Goal: Information Seeking & Learning: Find specific fact

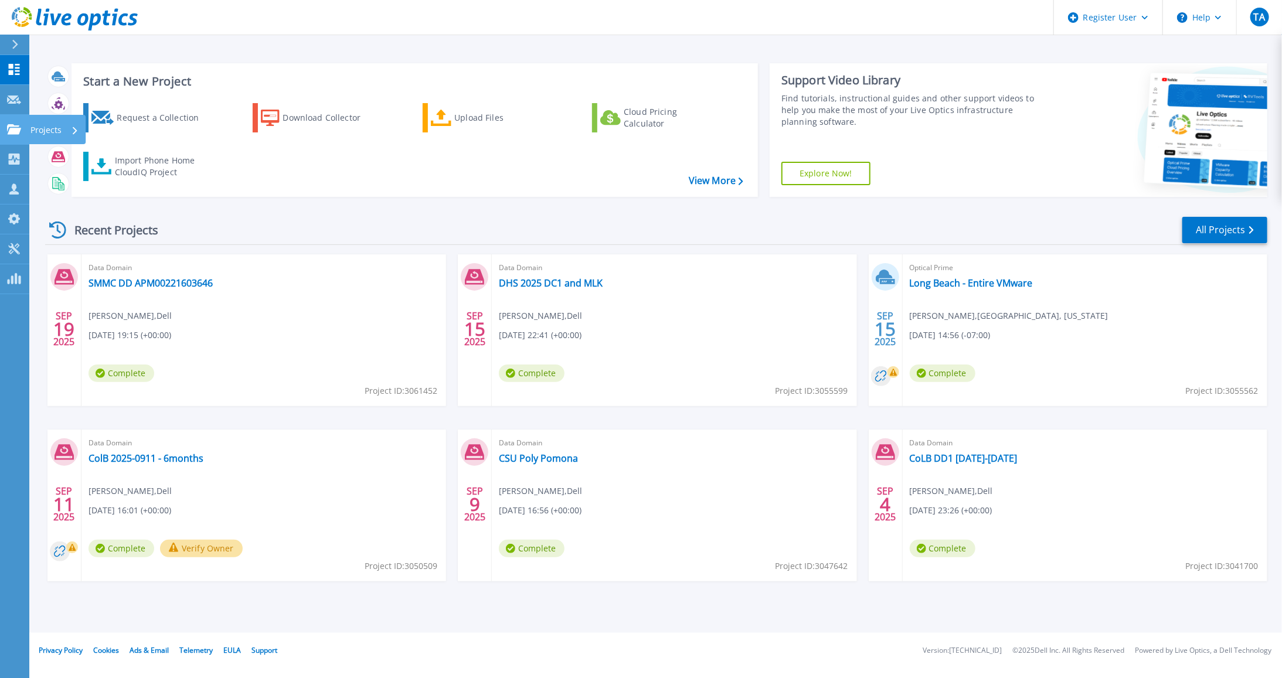
click at [53, 128] on p "Projects" at bounding box center [45, 130] width 31 height 30
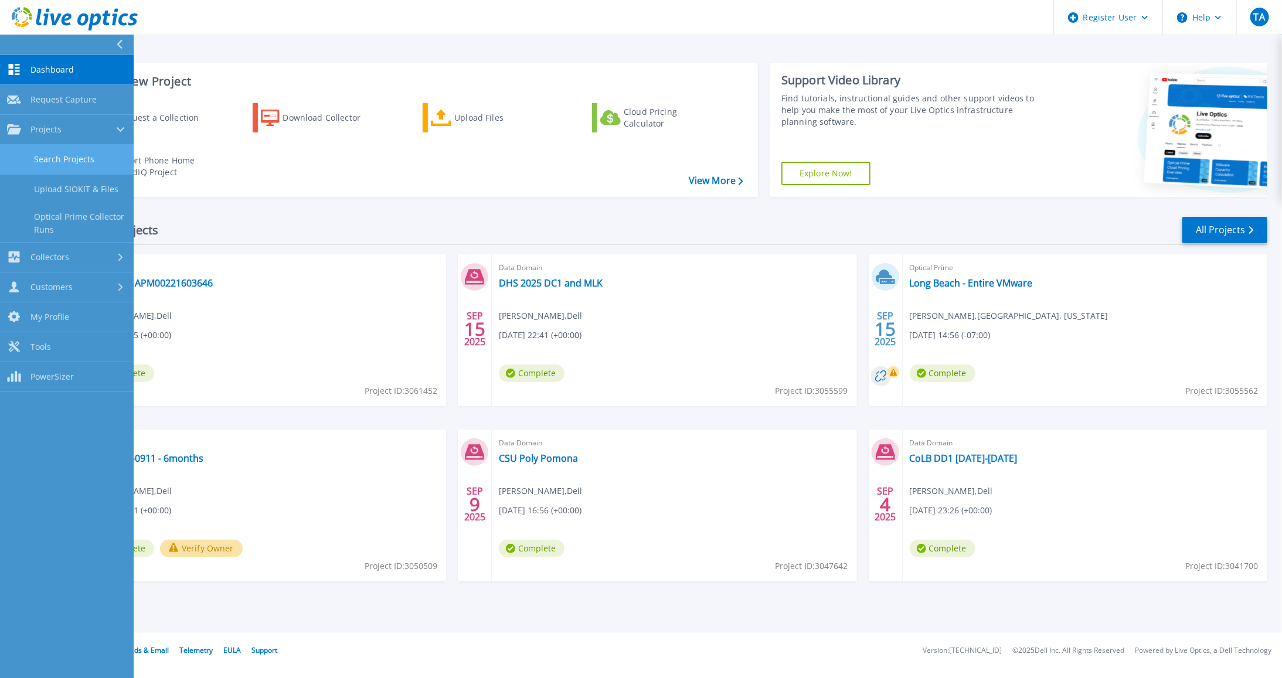
click at [80, 158] on link "Search Projects" at bounding box center [67, 160] width 134 height 30
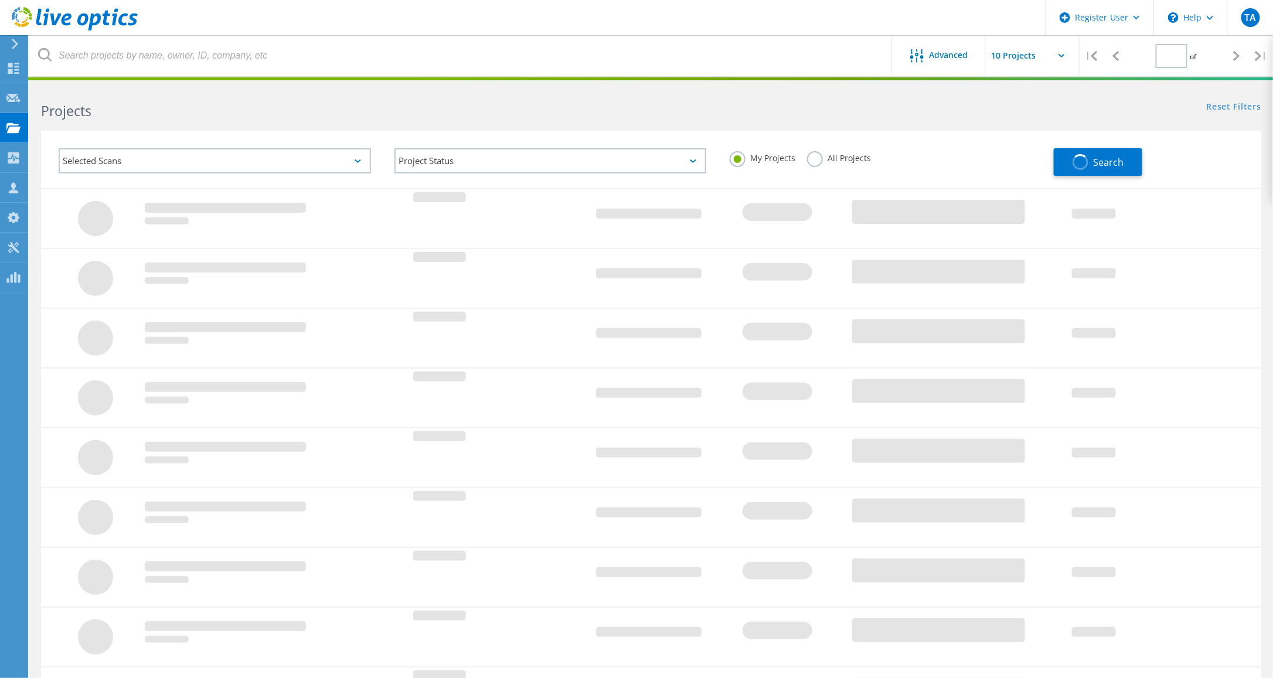
type input "1"
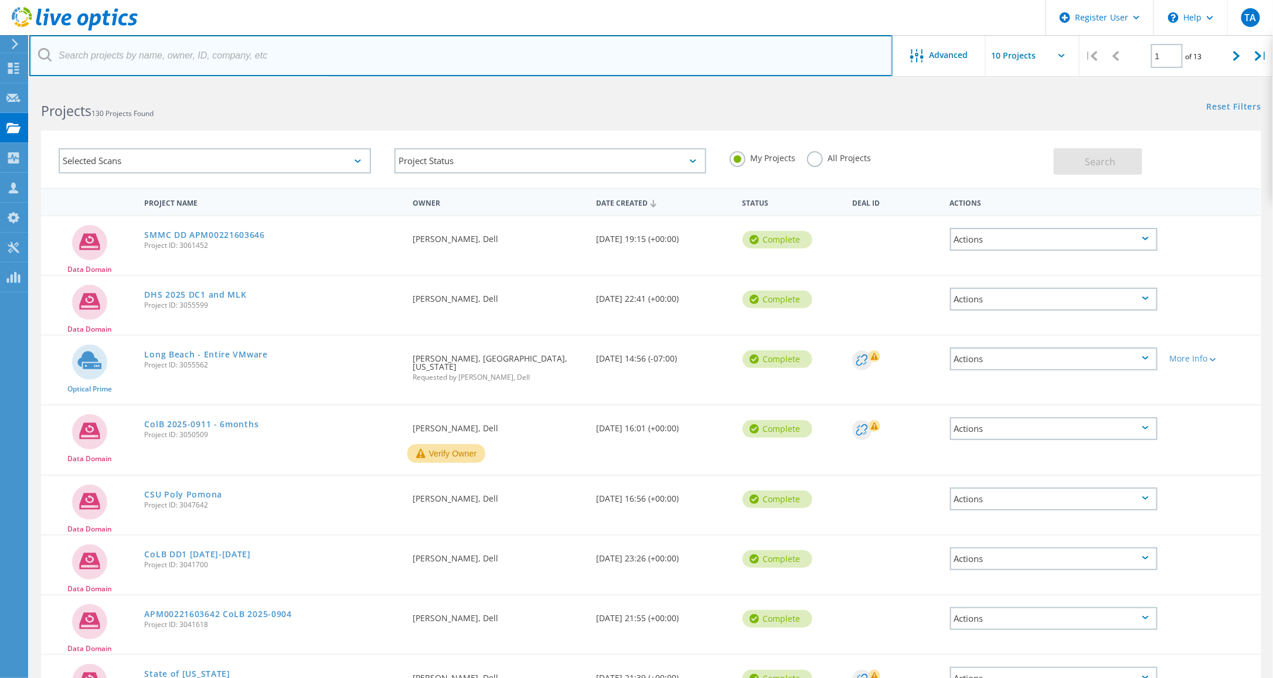
click at [118, 59] on input "text" at bounding box center [460, 55] width 863 height 41
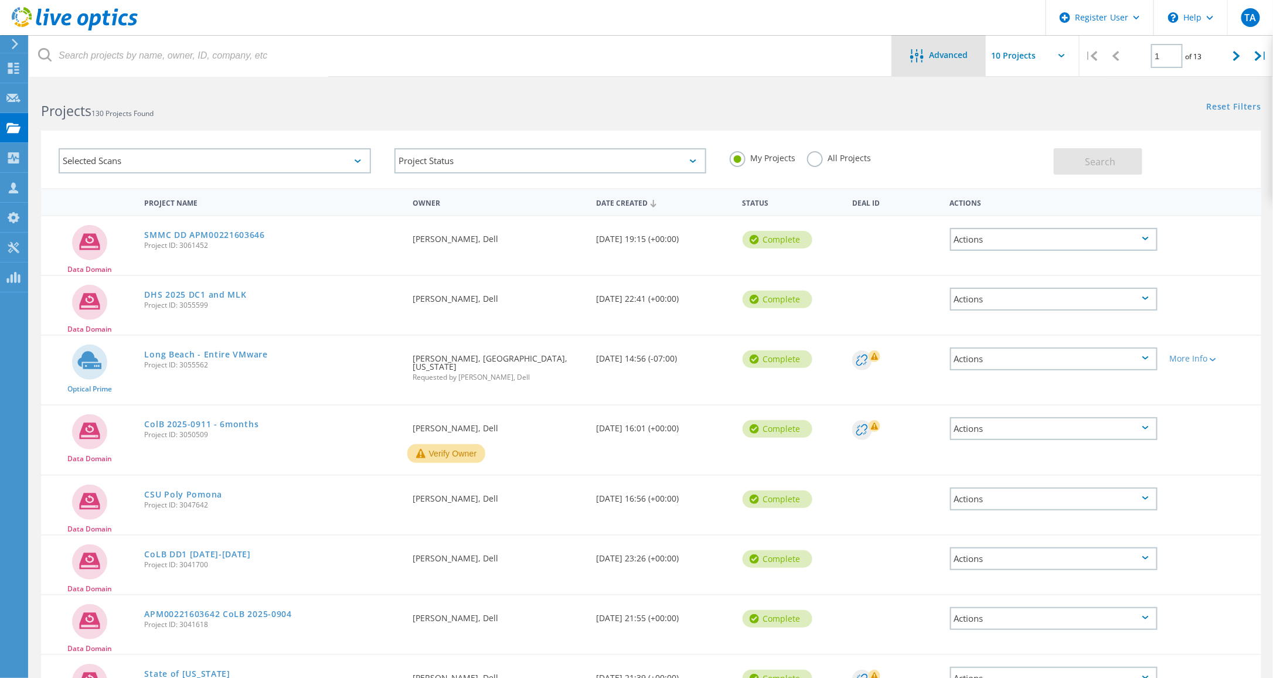
click at [944, 57] on span "Advanced" at bounding box center [949, 55] width 39 height 8
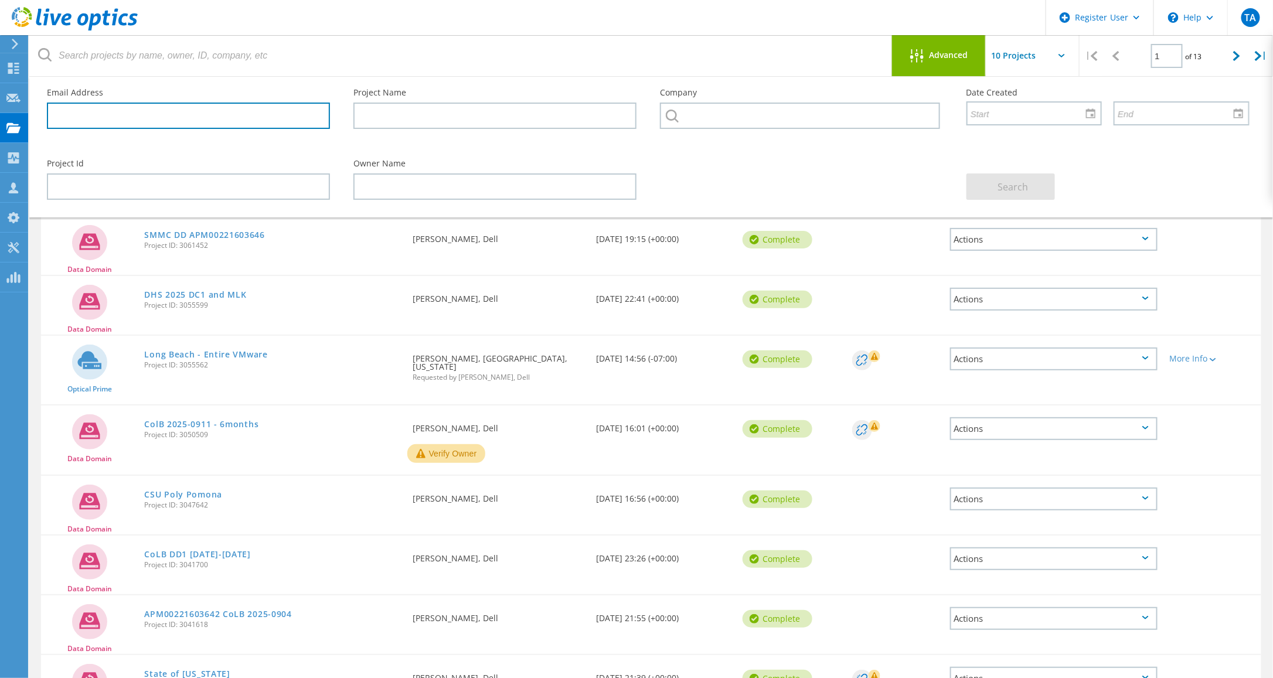
click at [210, 118] on input "text" at bounding box center [188, 116] width 283 height 26
paste input "[PERSON_NAME]"
drag, startPoint x: 137, startPoint y: 113, endPoint x: 42, endPoint y: 108, distance: 95.1
click at [42, 108] on div "Email Address [GEOGRAPHIC_DATA]" at bounding box center [188, 109] width 307 height 64
paste input "[EMAIL_ADDRESS][DOMAIN_NAME]"
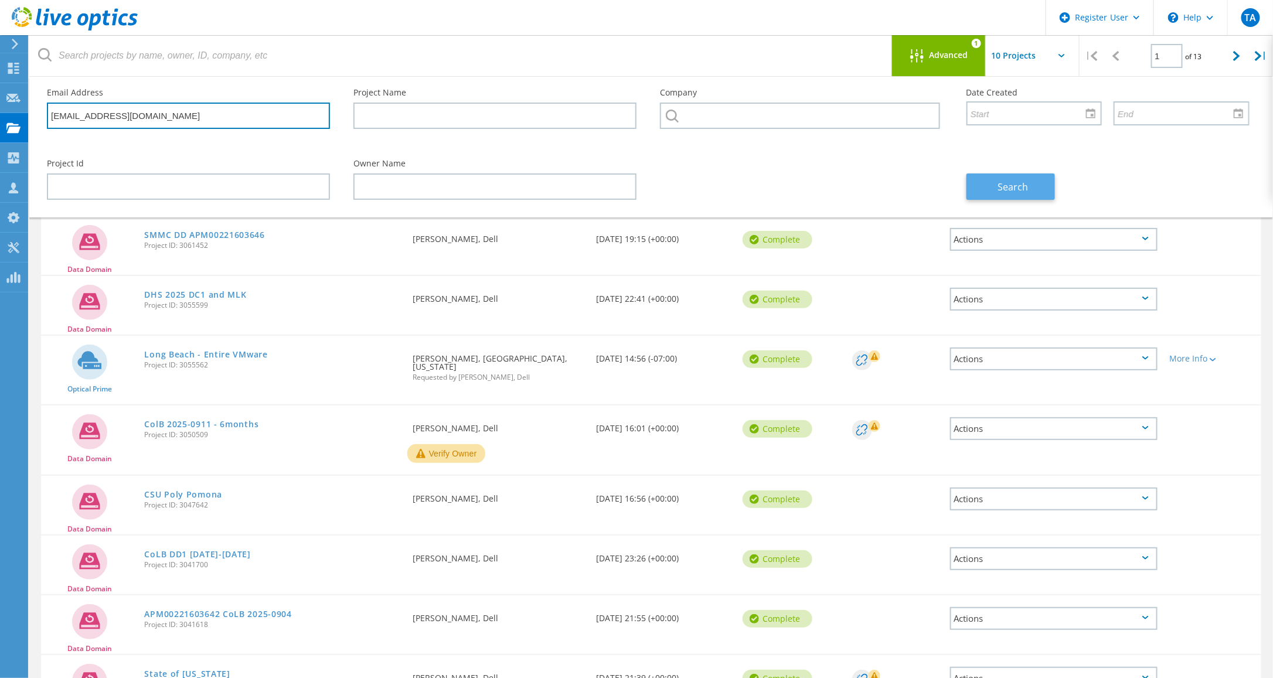
type input "[EMAIL_ADDRESS][DOMAIN_NAME]"
click at [1009, 176] on button "Search" at bounding box center [1011, 186] width 89 height 26
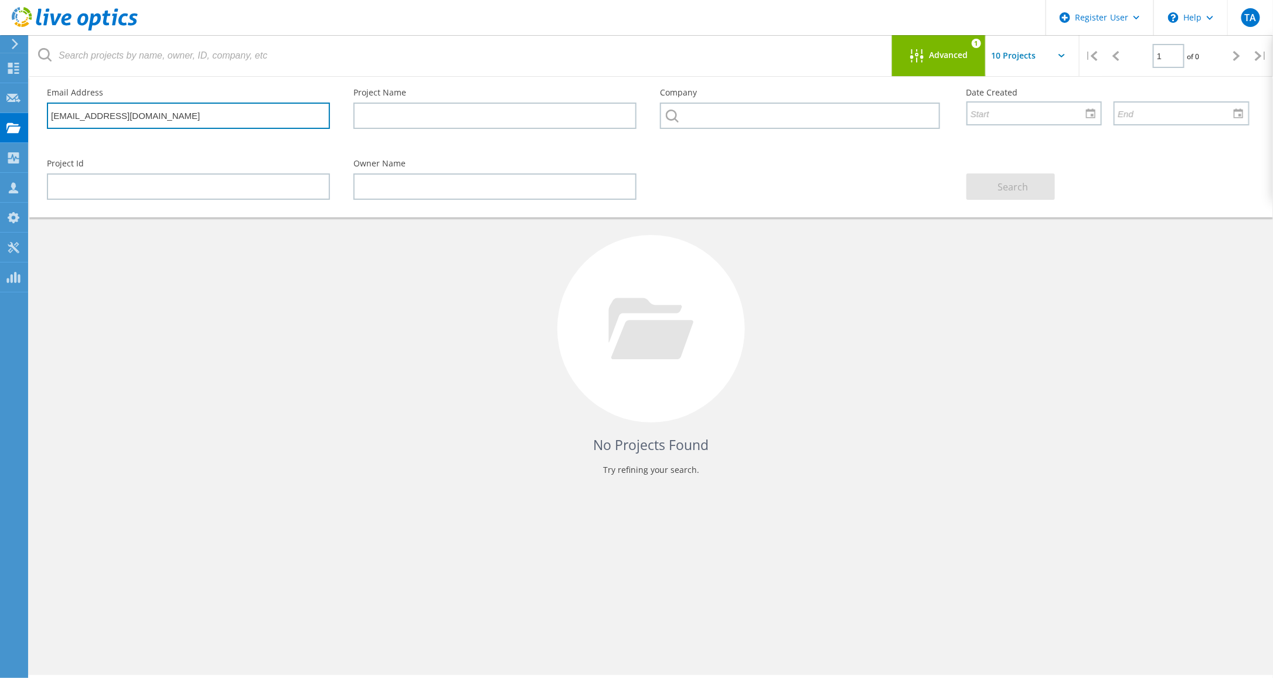
click at [193, 121] on input "[EMAIL_ADDRESS][DOMAIN_NAME]" at bounding box center [188, 116] width 283 height 26
click at [151, 112] on input "[EMAIL_ADDRESS][DOMAIN_NAME]" at bounding box center [188, 116] width 283 height 26
